Goal: Task Accomplishment & Management: Use online tool/utility

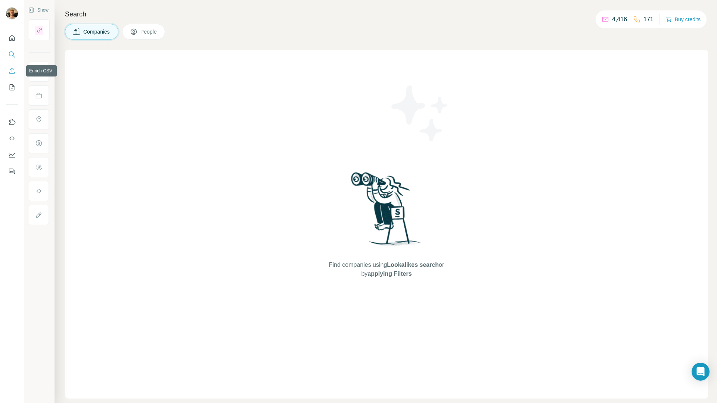
click at [12, 72] on icon "Enrich CSV" at bounding box center [11, 70] width 7 height 7
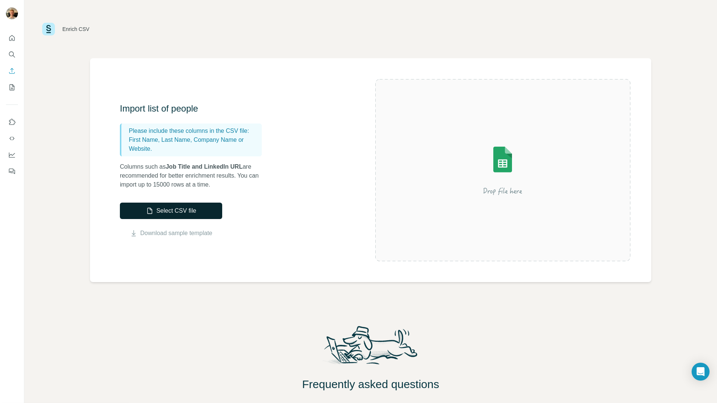
click at [195, 208] on button "Select CSV file" at bounding box center [171, 211] width 102 height 16
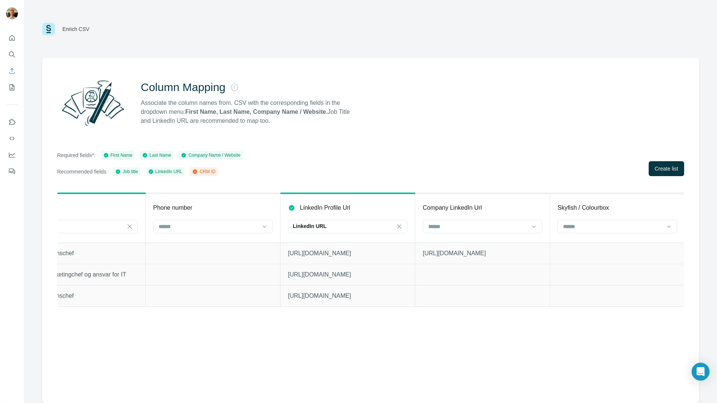
scroll to position [0, 587]
click at [479, 234] on div at bounding box center [481, 227] width 119 height 15
click at [481, 230] on div at bounding box center [477, 226] width 101 height 13
click at [481, 230] on input at bounding box center [477, 227] width 101 height 8
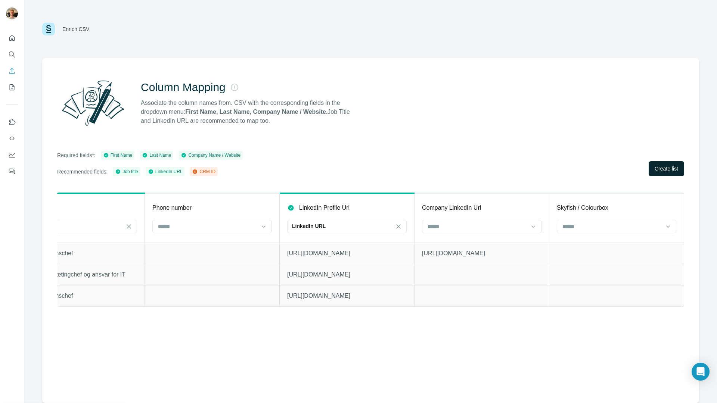
click at [649, 168] on button "Create list" at bounding box center [666, 168] width 35 height 15
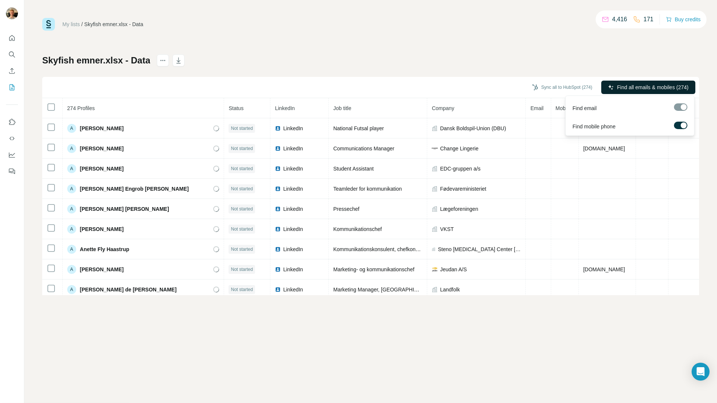
click at [619, 86] on span "Find all emails & mobiles (274)" at bounding box center [652, 87] width 71 height 7
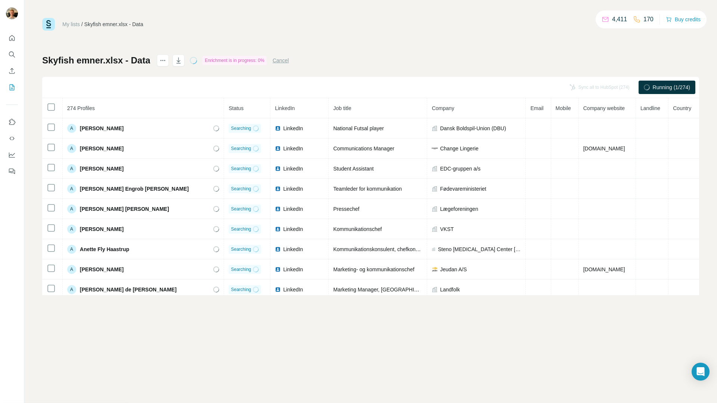
click at [628, 22] on div "4,411 170" at bounding box center [627, 19] width 52 height 10
click at [636, 18] on icon at bounding box center [636, 19] width 7 height 7
click at [10, 88] on icon "My lists" at bounding box center [12, 87] width 5 height 6
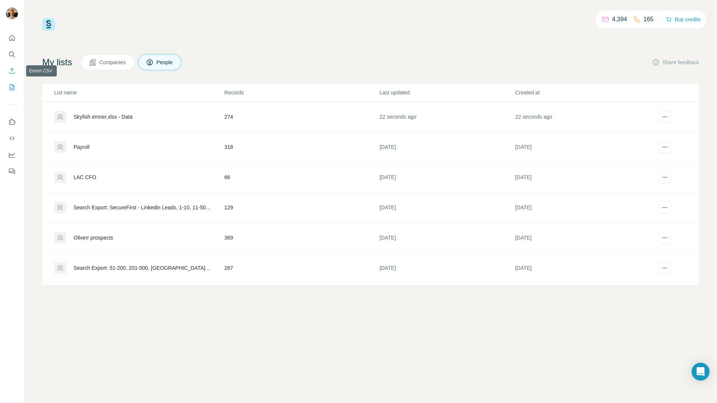
click at [7, 74] on button "Enrich CSV" at bounding box center [12, 70] width 12 height 13
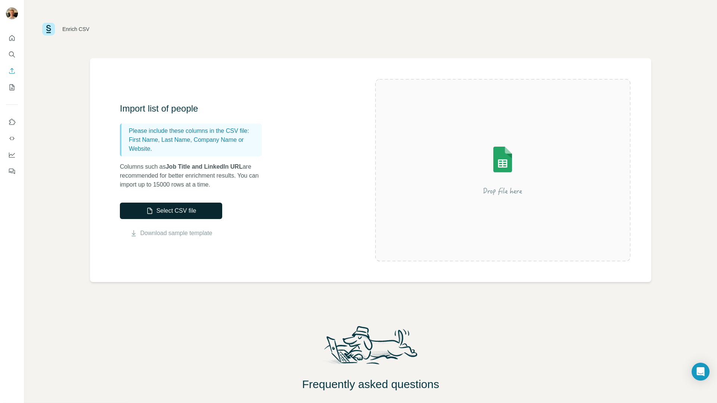
click at [132, 203] on button "Select CSV file" at bounding box center [171, 211] width 102 height 16
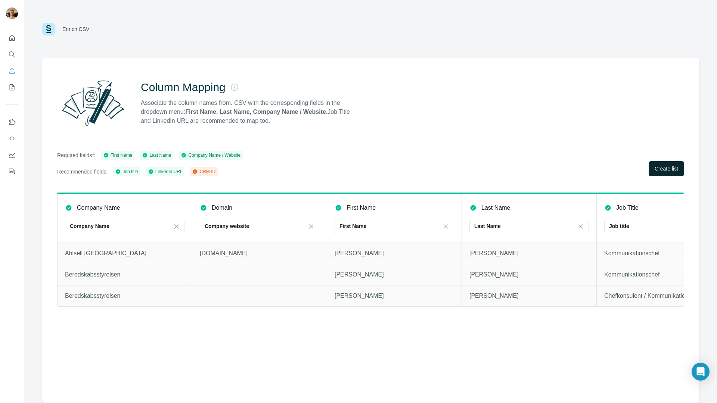
click at [663, 168] on span "Create list" at bounding box center [667, 168] width 24 height 7
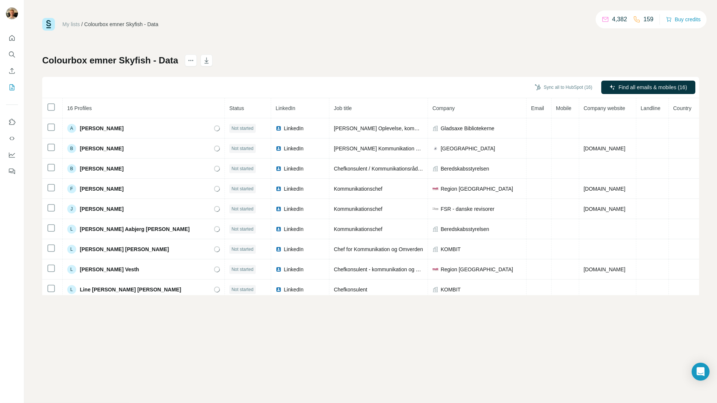
click at [650, 22] on p "159" at bounding box center [648, 19] width 10 height 9
click at [629, 21] on div "4,382 159" at bounding box center [627, 19] width 52 height 10
click at [620, 22] on p "4,382" at bounding box center [619, 19] width 15 height 9
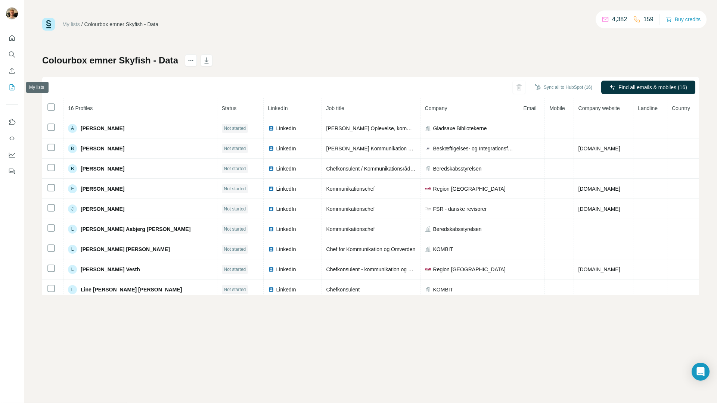
click at [13, 87] on icon "My lists" at bounding box center [11, 87] width 7 height 7
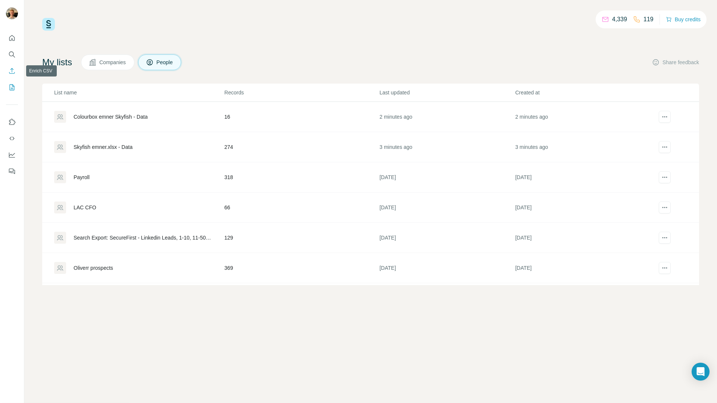
click at [13, 70] on icon "Enrich CSV" at bounding box center [11, 70] width 7 height 7
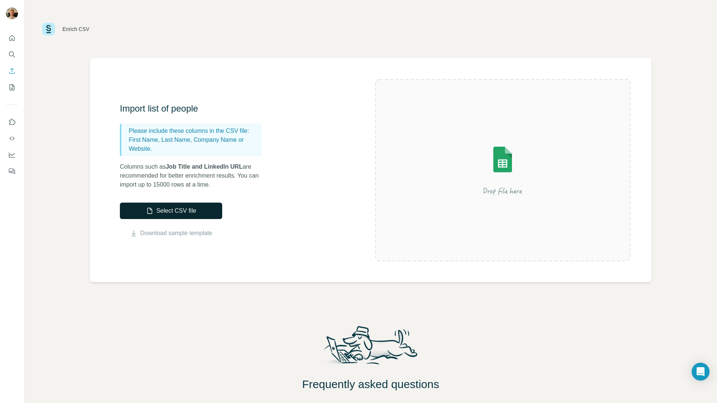
click at [165, 211] on button "Select CSV file" at bounding box center [171, 211] width 102 height 16
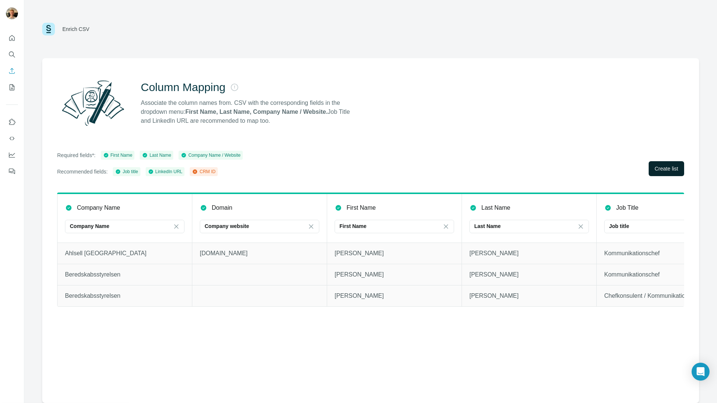
click at [669, 171] on span "Create list" at bounding box center [667, 168] width 24 height 7
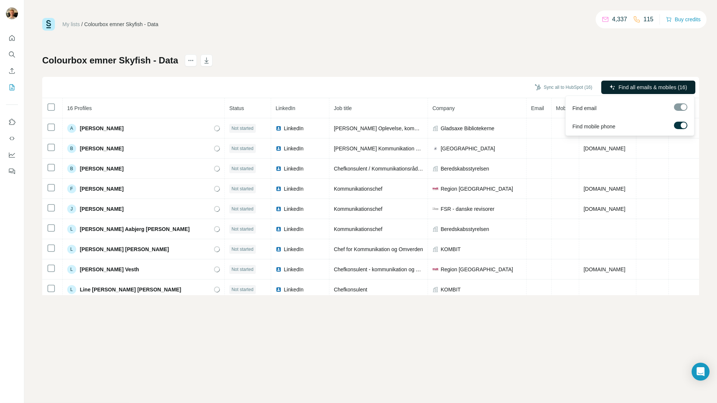
click at [659, 93] on button "Find all emails & mobiles (16)" at bounding box center [648, 87] width 94 height 13
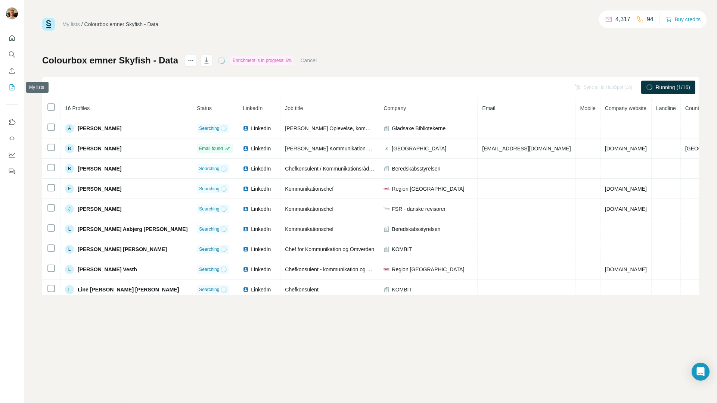
click at [10, 87] on icon "My lists" at bounding box center [12, 87] width 5 height 6
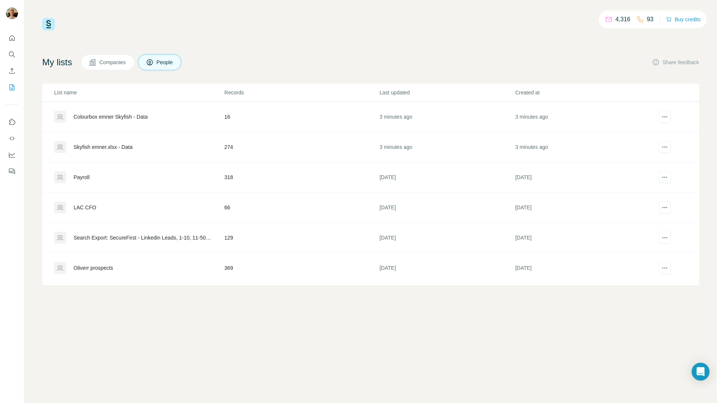
click at [133, 150] on div "Skyfish emner.xlsx - Data" at bounding box center [103, 146] width 59 height 7
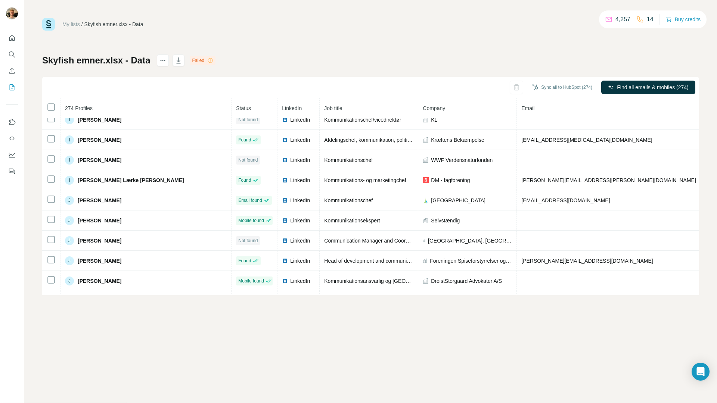
scroll to position [1843, 0]
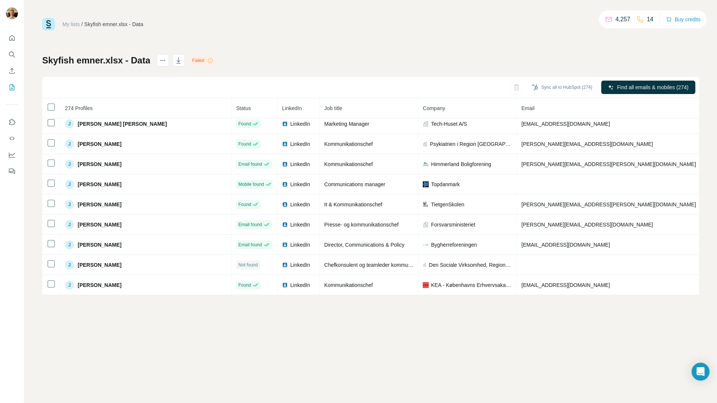
click at [206, 62] on div "Failed" at bounding box center [203, 60] width 26 height 9
click at [204, 60] on div "Failed" at bounding box center [203, 60] width 26 height 9
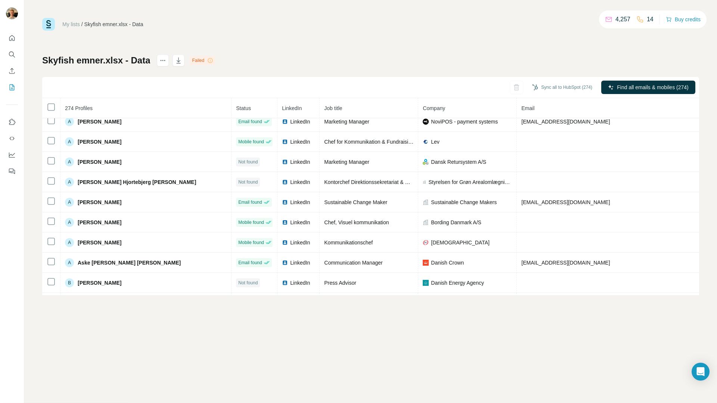
scroll to position [0, 0]
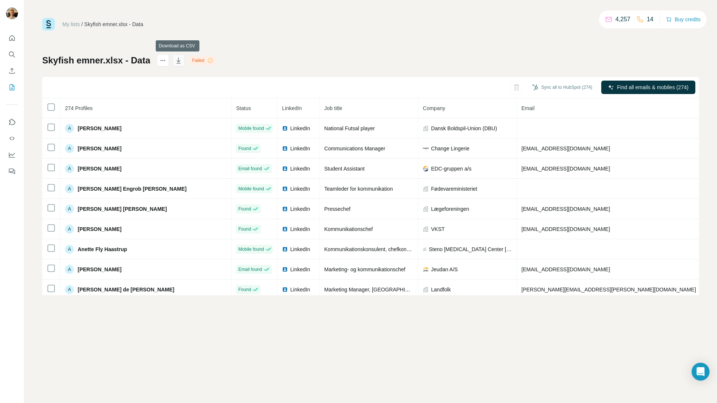
click at [178, 62] on icon "button" at bounding box center [179, 61] width 4 height 2
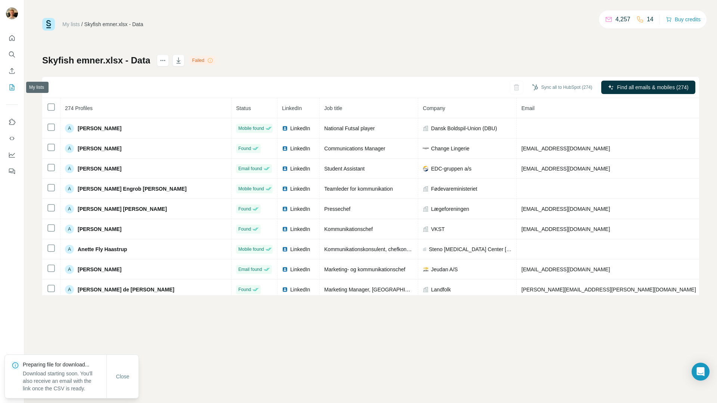
click at [11, 85] on icon "My lists" at bounding box center [11, 87] width 7 height 7
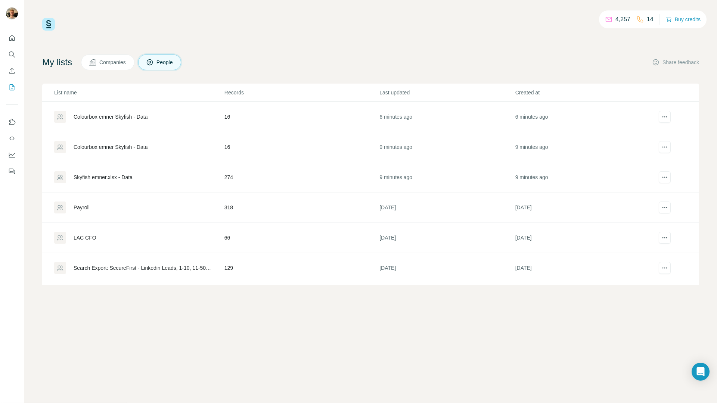
click at [183, 116] on div "Colourbox emner Skyfish - Data" at bounding box center [139, 117] width 170 height 12
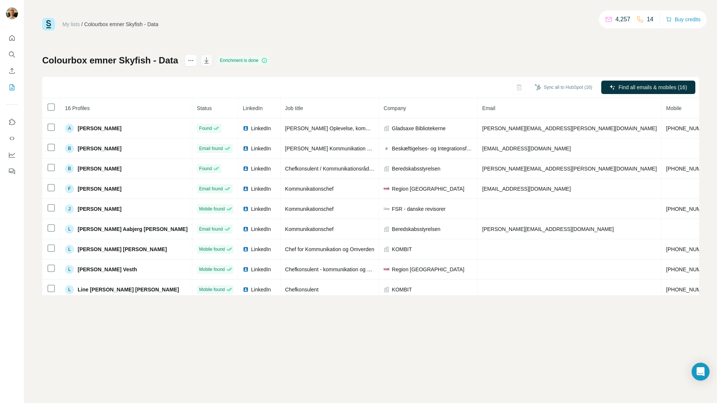
click at [207, 64] on button "button" at bounding box center [206, 61] width 12 height 12
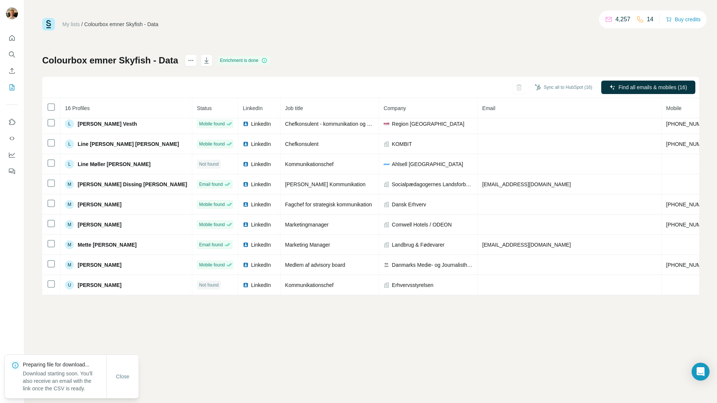
scroll to position [150, 0]
